Goal: Information Seeking & Learning: Learn about a topic

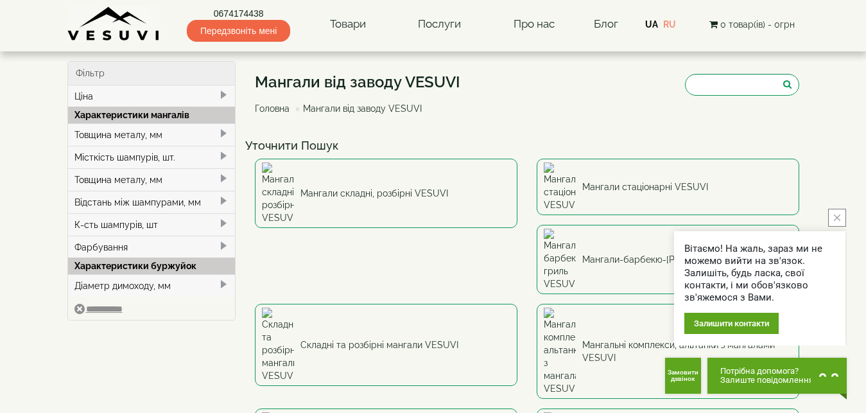
click at [839, 215] on icon "close button" at bounding box center [837, 218] width 6 height 6
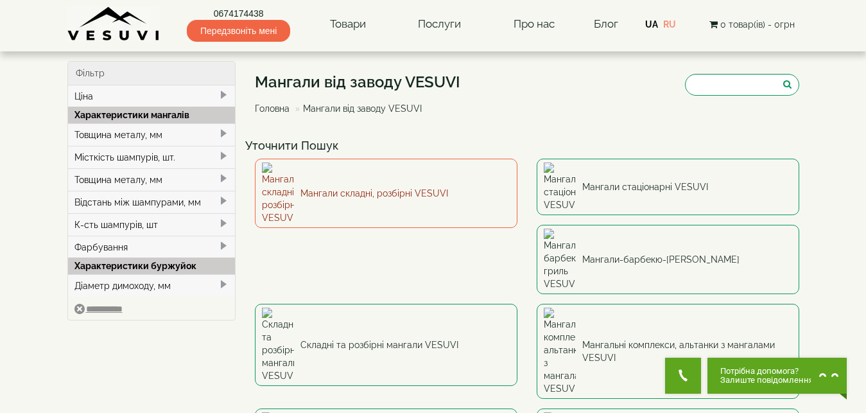
click at [354, 178] on link "Мангали складні, розбірні VESUVI" at bounding box center [386, 193] width 263 height 69
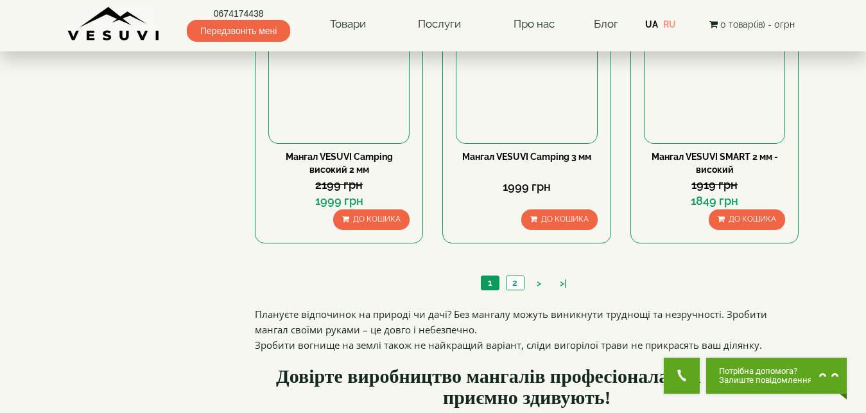
scroll to position [1284, 0]
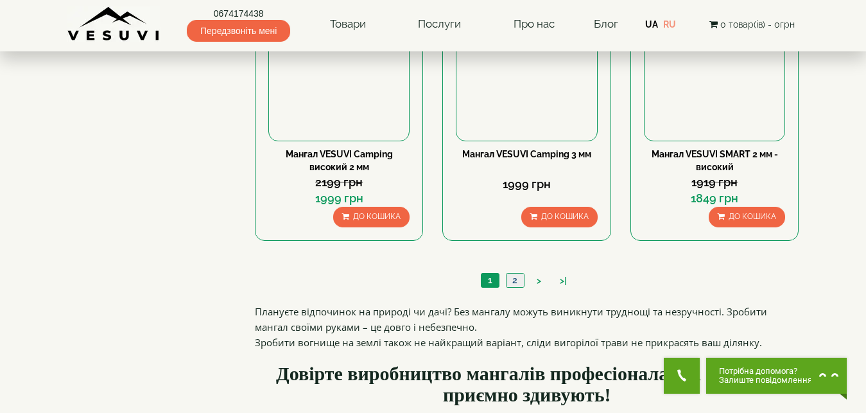
click at [513, 281] on link "2" at bounding box center [515, 280] width 18 height 13
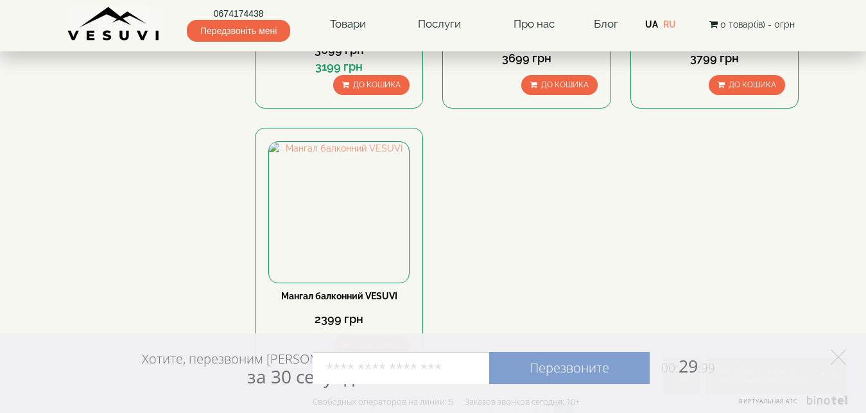
scroll to position [835, 0]
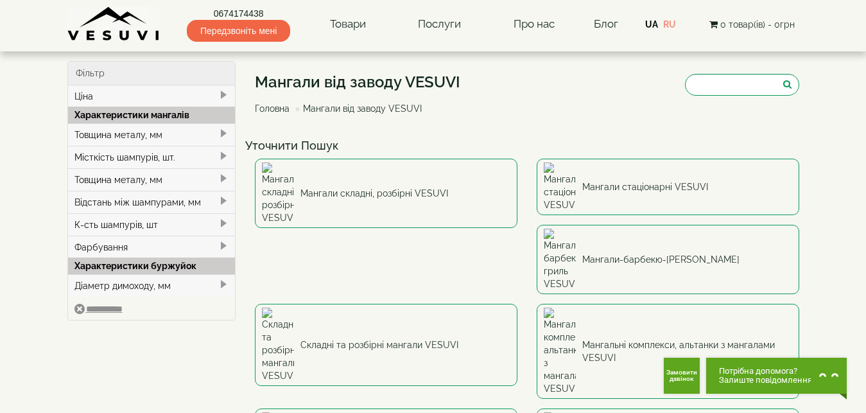
scroll to position [64, 0]
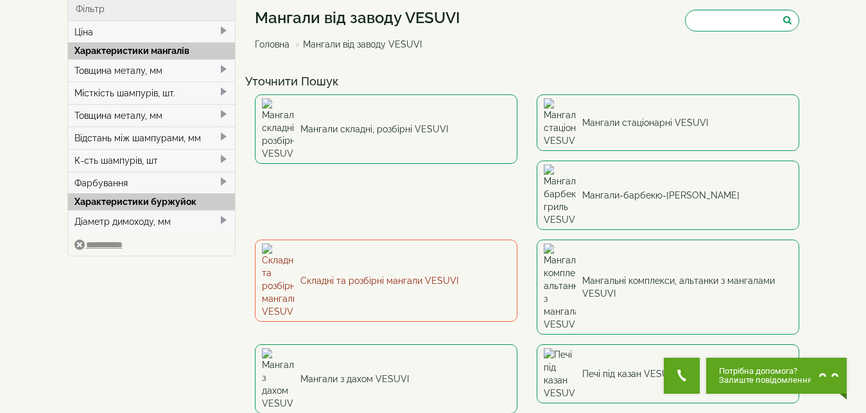
click at [518, 240] on link "Складні та розбірні мангали VESUVI" at bounding box center [386, 281] width 263 height 82
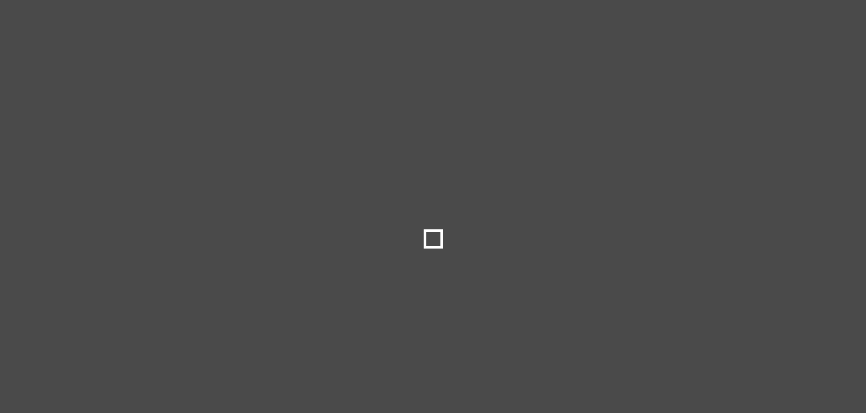
type input "****"
select select
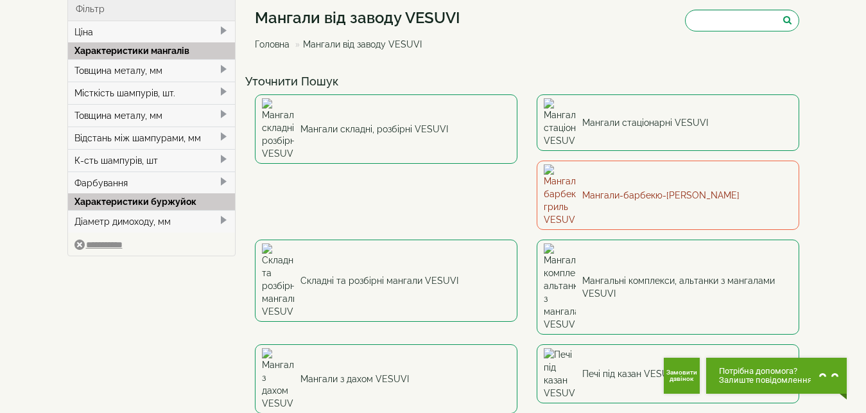
click at [537, 163] on link "Мангали-барбекю-гриль VESUVI" at bounding box center [668, 195] width 263 height 69
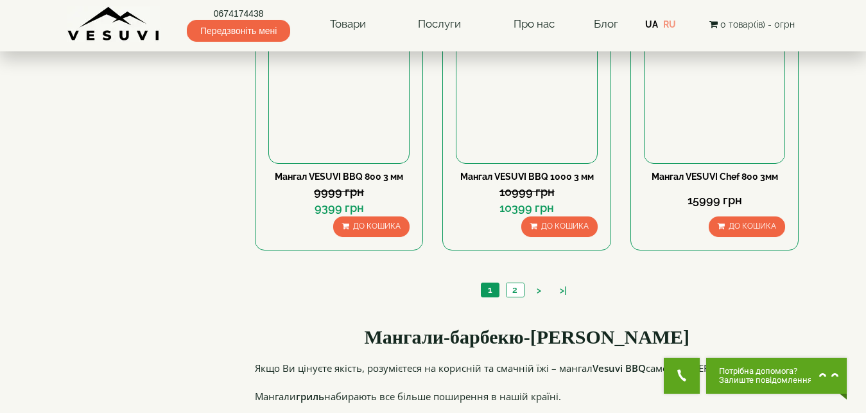
scroll to position [1284, 0]
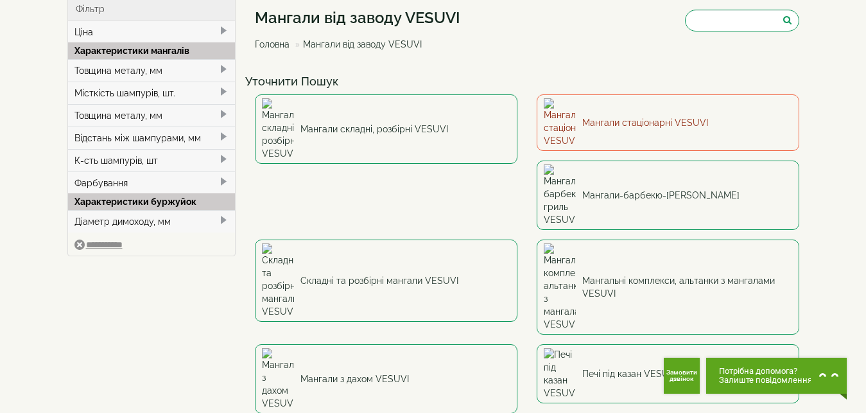
click at [624, 114] on link "Мангали стаціонарні VESUVI" at bounding box center [668, 122] width 263 height 57
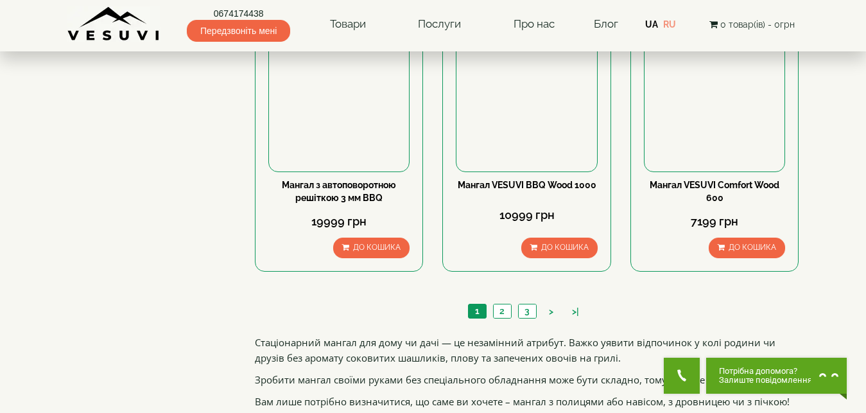
scroll to position [1284, 0]
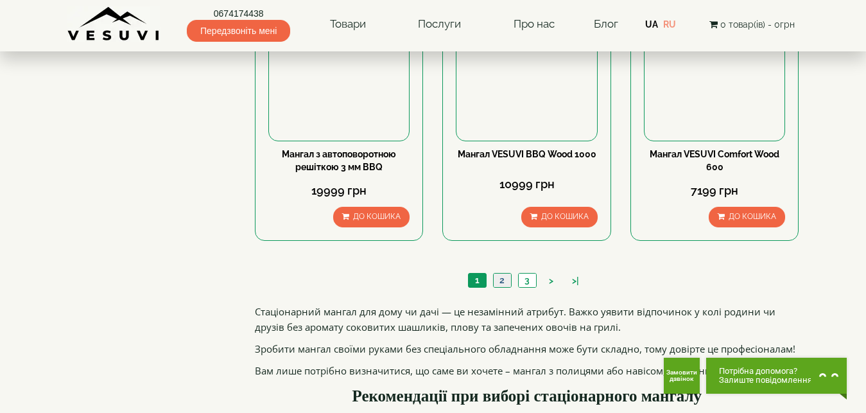
click at [504, 279] on link "2" at bounding box center [502, 280] width 18 height 13
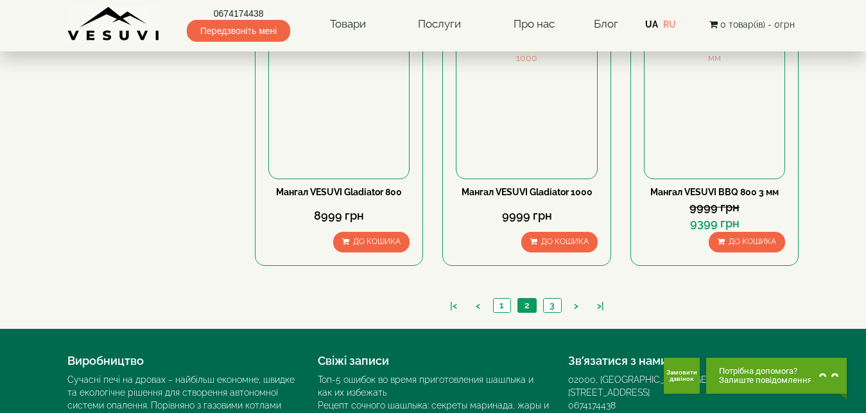
scroll to position [1284, 0]
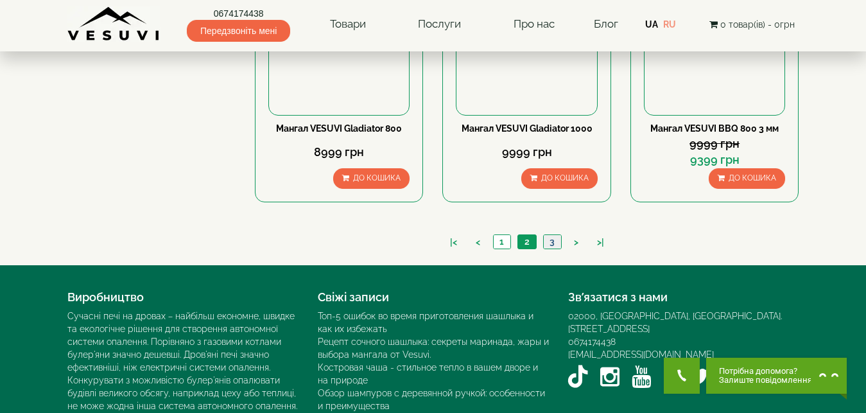
click at [554, 241] on link "3" at bounding box center [552, 241] width 18 height 13
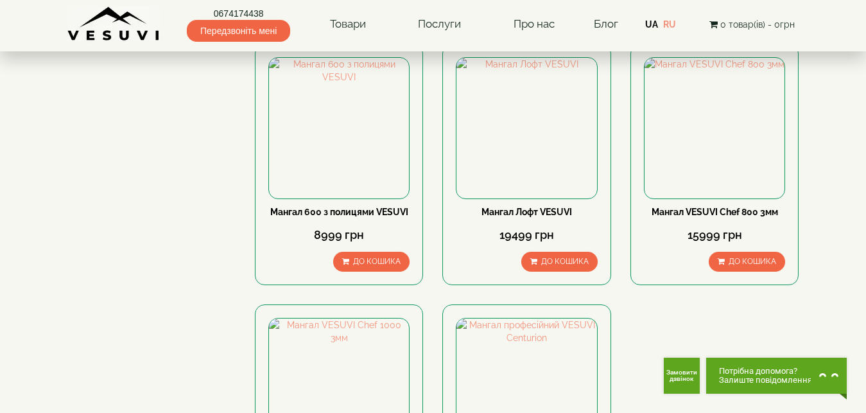
scroll to position [385, 0]
